Goal: Information Seeking & Learning: Find contact information

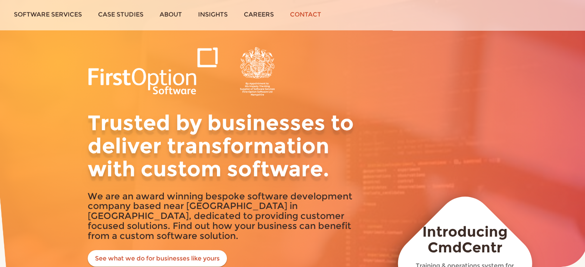
click at [301, 12] on link "Contact" at bounding box center [305, 14] width 47 height 29
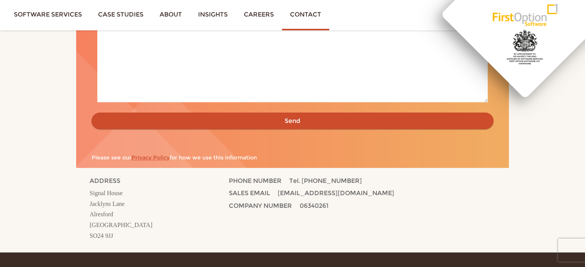
scroll to position [472, 0]
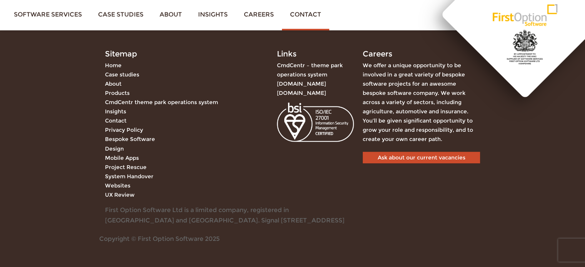
click at [334, 221] on div "First Option Software Ltd is a limited company, registered in [GEOGRAPHIC_DATA]…" at bounding box center [228, 215] width 258 height 21
drag, startPoint x: 328, startPoint y: 220, endPoint x: 128, endPoint y: 222, distance: 199.9
click at [128, 222] on div "First Option Software Ltd is a limited company, registered in [GEOGRAPHIC_DATA]…" at bounding box center [228, 215] width 258 height 21
copy div "[STREET_ADDRESS]"
